Goal: Transaction & Acquisition: Purchase product/service

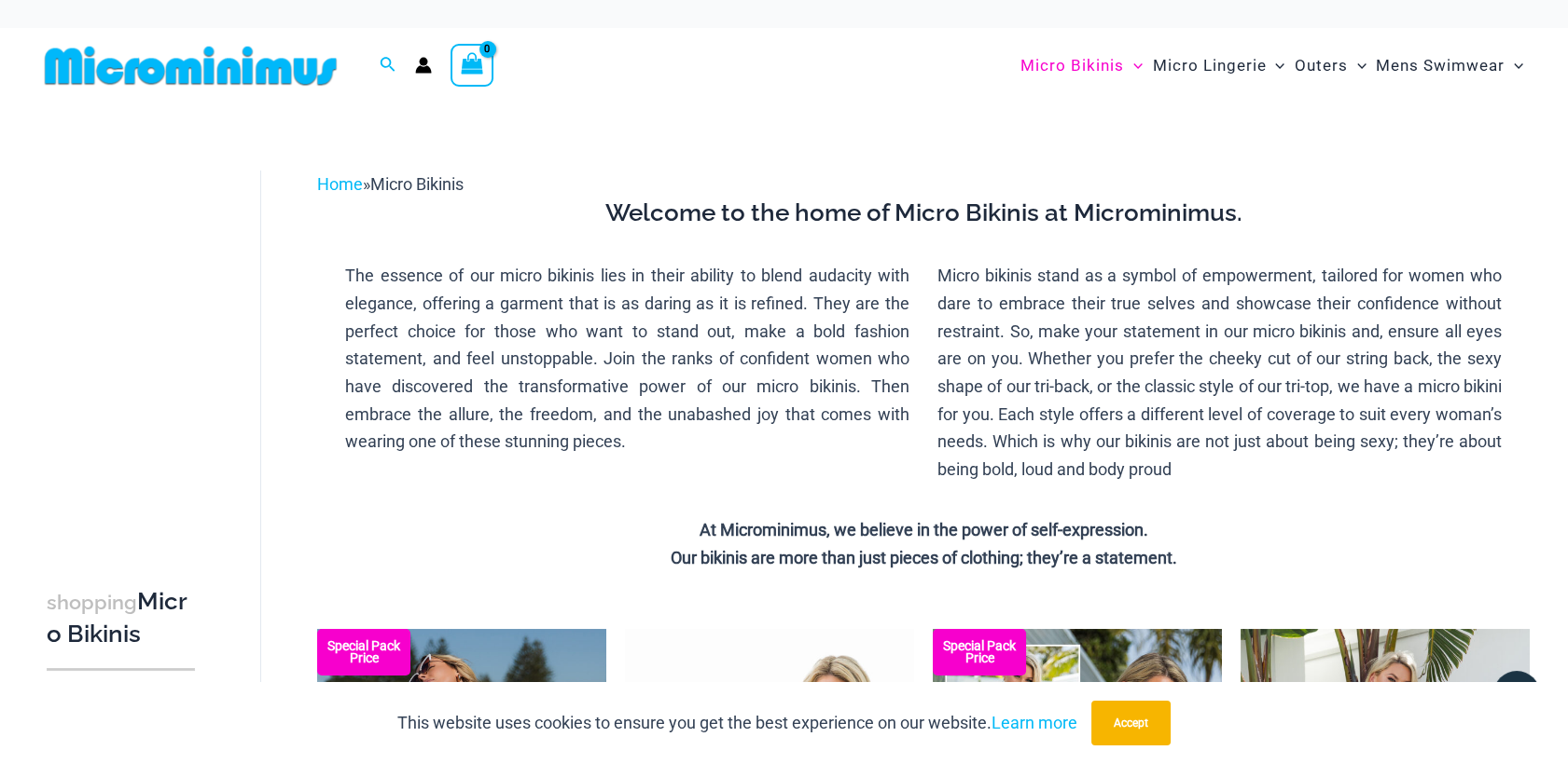
click at [223, 61] on img at bounding box center [191, 65] width 307 height 42
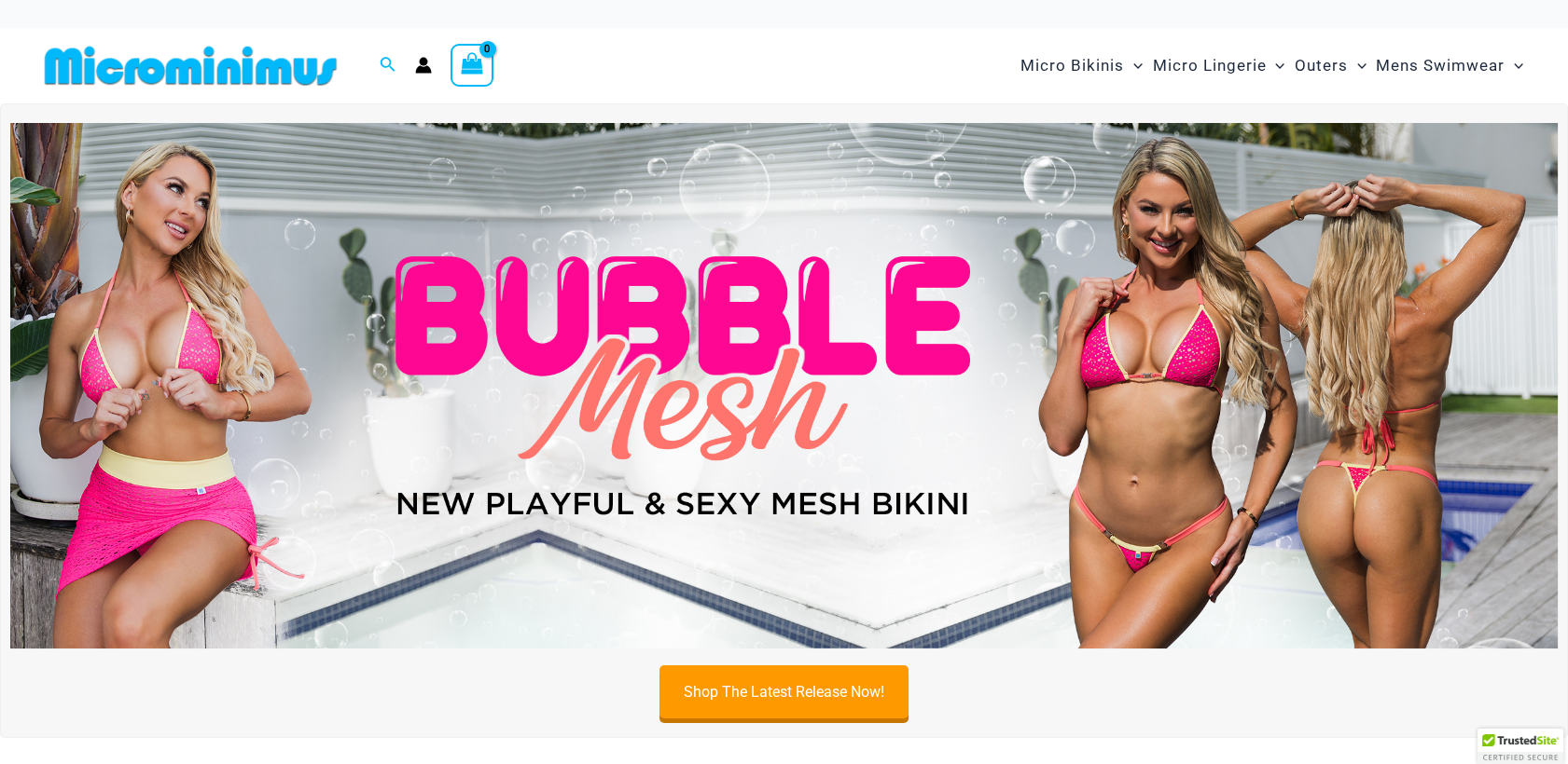
click at [829, 389] on img at bounding box center [783, 386] width 1547 height 526
